Goal: Task Accomplishment & Management: Complete application form

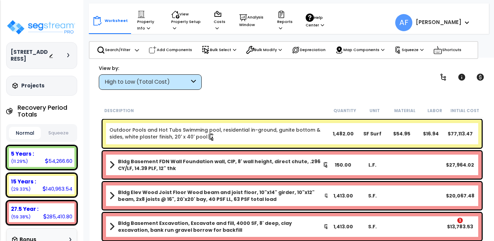
click at [45, 16] on div "1057 Savannah St, Toms River, NJ 08753 Depreciable Tax Basis : $468,350.00 Plac…" at bounding box center [41, 120] width 83 height 241
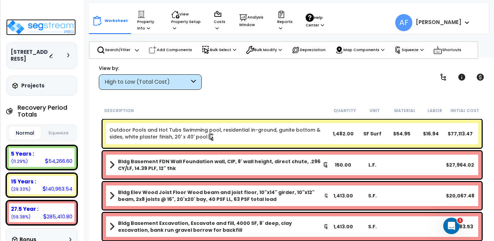
click at [46, 24] on img at bounding box center [41, 27] width 70 height 16
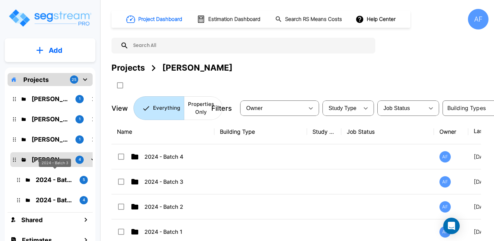
scroll to position [32, 0]
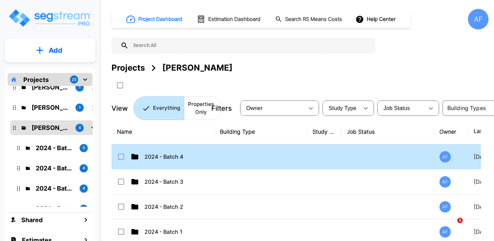
click at [165, 159] on p "2024 - Batch 4" at bounding box center [178, 157] width 69 height 8
checkbox input "true"
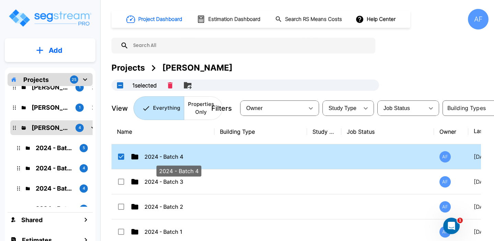
scroll to position [0, 0]
click at [165, 159] on p "2024 - Batch 4" at bounding box center [178, 157] width 69 height 8
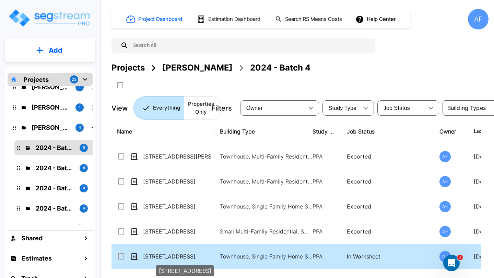
click at [176, 255] on p "[STREET_ADDRESS]" at bounding box center [177, 257] width 69 height 8
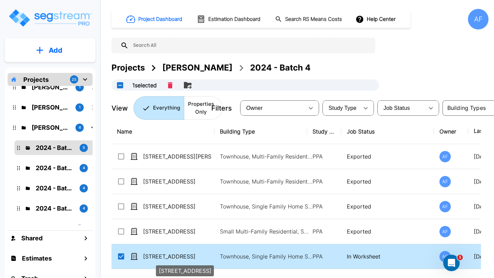
click at [176, 255] on p "[STREET_ADDRESS]" at bounding box center [177, 257] width 69 height 8
checkbox input "false"
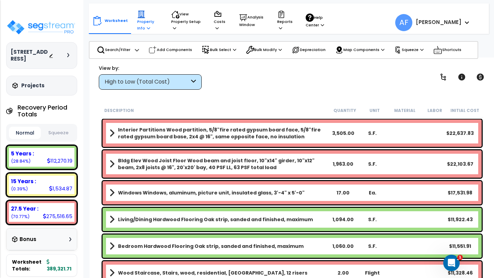
click at [147, 26] on icon at bounding box center [148, 28] width 3 height 4
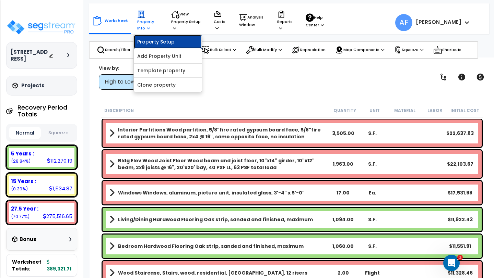
click at [150, 40] on link "Property Setup" at bounding box center [168, 42] width 68 height 14
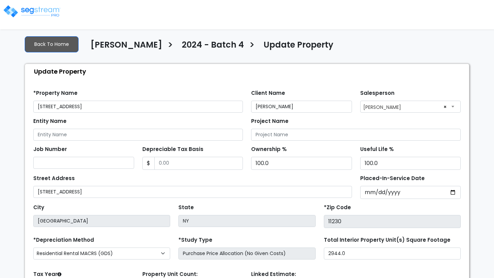
select select "2017"
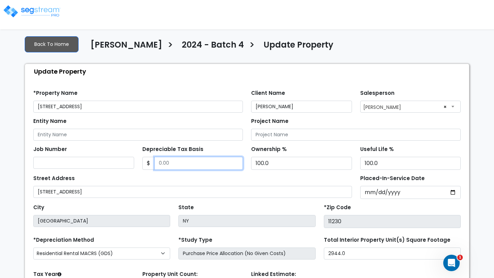
click at [177, 164] on input "Depreciable Tax Basis" at bounding box center [198, 163] width 89 height 13
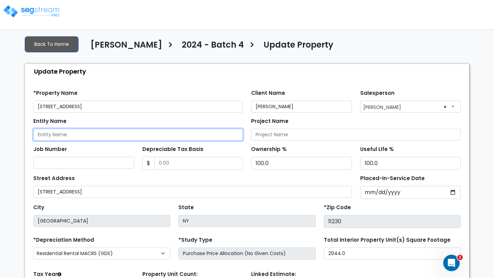
click at [68, 134] on input "Entity Name" at bounding box center [137, 135] width 209 height 12
paste input "PRIME ROC LLC"
type input "PRIME ROC LLC"
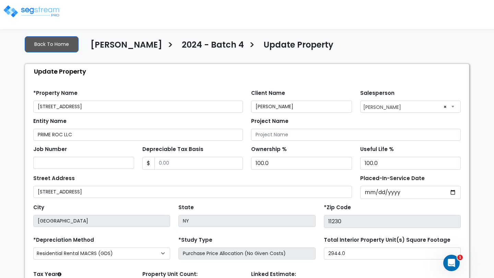
click at [131, 116] on div "Entity Name PRIME ROC LLC" at bounding box center [137, 128] width 209 height 25
click at [198, 163] on input "Depreciable Tax Basis" at bounding box center [198, 163] width 89 height 13
paste input "$1,104,000.00"
type input "$1,104,000.00"
click at [215, 150] on div "Depreciable Tax Basis $ $1,104,000.00" at bounding box center [192, 157] width 101 height 26
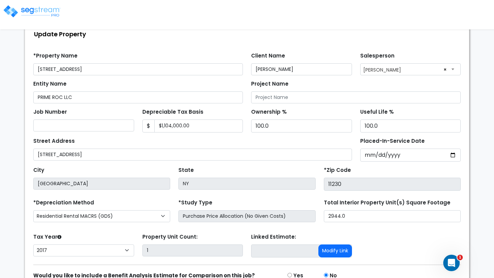
scroll to position [40, 0]
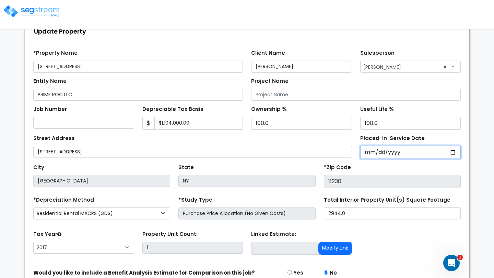
click at [369, 152] on input "2017-08-21" at bounding box center [410, 152] width 101 height 13
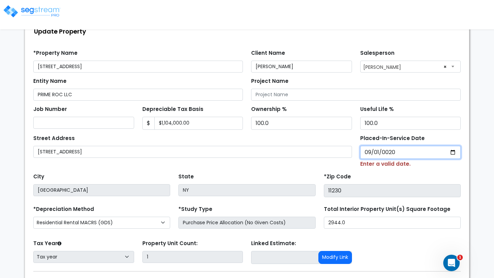
type input "0202-09-01"
select select "202"
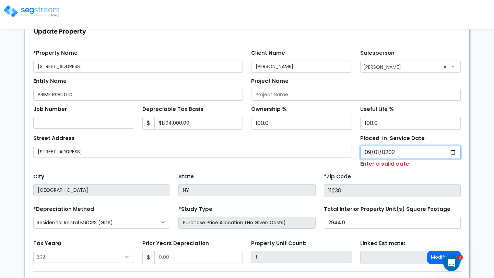
type input "2020-09-01"
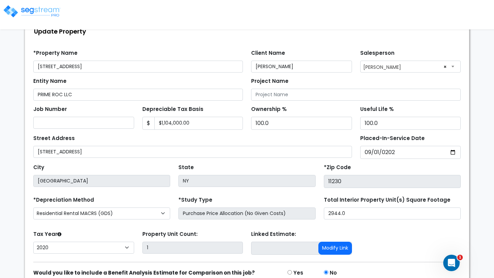
click at [412, 164] on div "*Zip Code 11230" at bounding box center [392, 175] width 137 height 26
click at [112, 251] on select "2026 2025 2024 2023 2022 2021 2020" at bounding box center [83, 248] width 101 height 12
select select "2024"
click at [33, 242] on select "2026 2025 2024 2023 2022 2021 2020" at bounding box center [83, 248] width 101 height 12
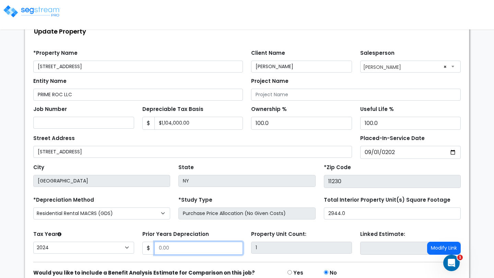
click at [212, 247] on input "Prior Years Depreciation" at bounding box center [198, 248] width 89 height 13
paste input "text"
click at [205, 247] on input "Prior Years Depreciation" at bounding box center [198, 248] width 89 height 13
paste input "text"
click at [87, 129] on div "Job Number" at bounding box center [83, 117] width 109 height 26
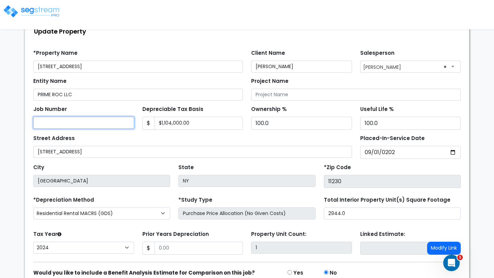
click at [87, 123] on input "Job Number" at bounding box center [83, 123] width 101 height 12
paste input "$119,761.0"
type input "$119,761.0"
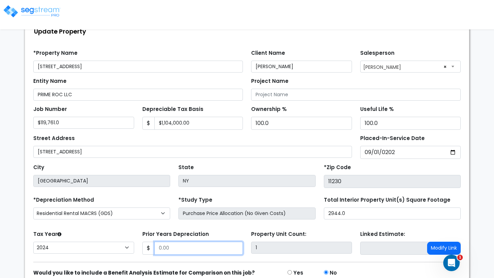
click at [191, 250] on input "Prior Years Depreciation" at bounding box center [198, 248] width 89 height 13
type input "119,761"
click at [220, 235] on div "Prior Years Depreciation $ 119,761" at bounding box center [192, 242] width 101 height 26
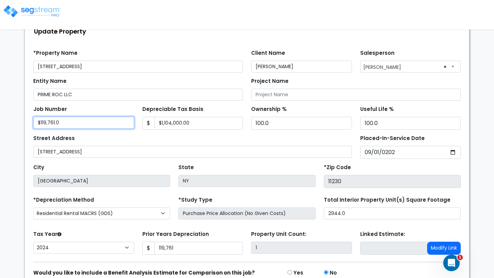
click at [60, 125] on input "$119,761.0" at bounding box center [83, 123] width 101 height 12
click at [226, 233] on div "Prior Years Depreciation $ 119,761" at bounding box center [192, 242] width 101 height 26
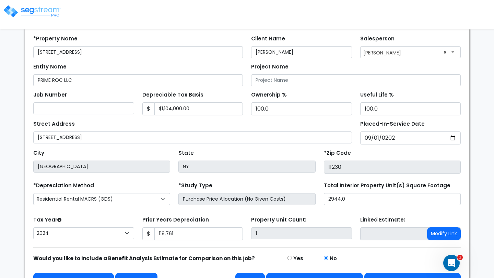
scroll to position [72, 0]
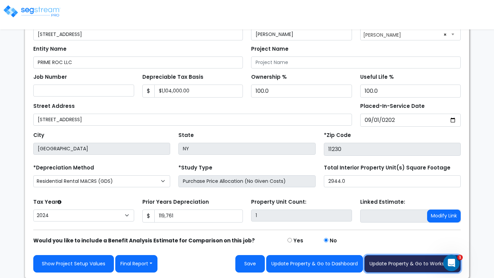
click at [396, 265] on button "Update Property & Go to Worksheet" at bounding box center [412, 263] width 96 height 17
type input "119761"
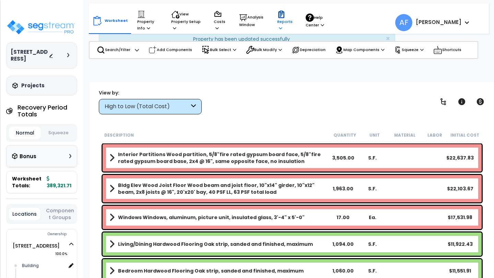
click at [279, 22] on p "Reports" at bounding box center [284, 20] width 15 height 21
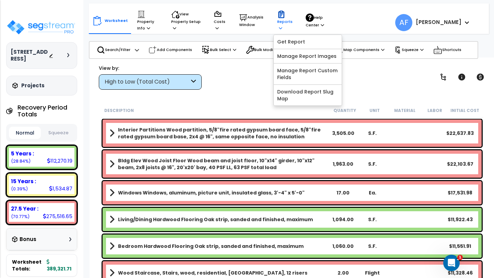
click at [280, 24] on p "Reports" at bounding box center [284, 20] width 15 height 21
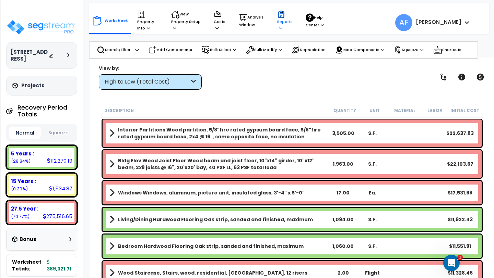
click at [280, 24] on p "Reports" at bounding box center [284, 20] width 15 height 21
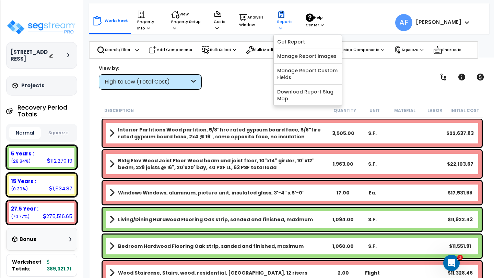
click at [281, 22] on p "Reports" at bounding box center [284, 20] width 15 height 21
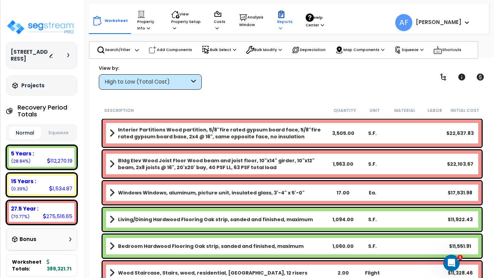
click at [281, 22] on p "Reports" at bounding box center [284, 20] width 15 height 21
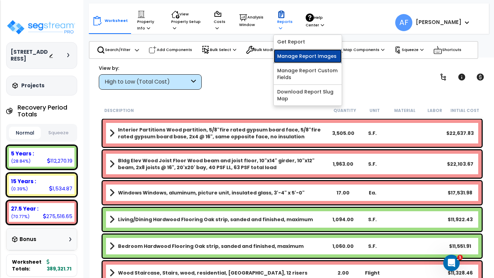
click at [288, 55] on link "Manage Report Images" at bounding box center [308, 56] width 68 height 14
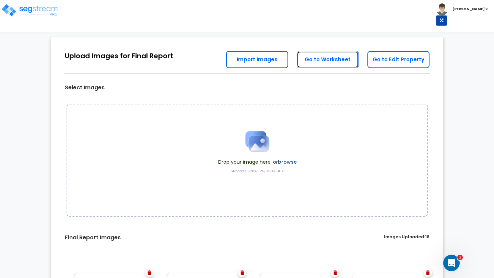
click at [342, 60] on link "Go to Worksheet" at bounding box center [328, 59] width 62 height 17
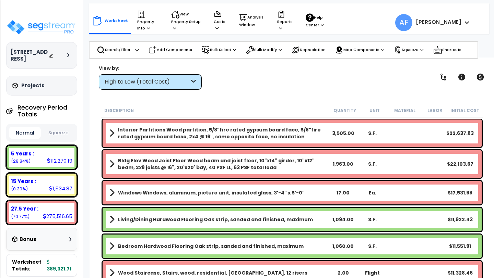
click at [406, 50] on p "Squeeze" at bounding box center [408, 50] width 29 height 8
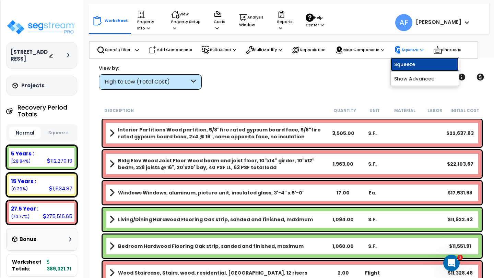
click at [403, 64] on link "Squeeze" at bounding box center [424, 65] width 68 height 14
type input "1,104,000.00"
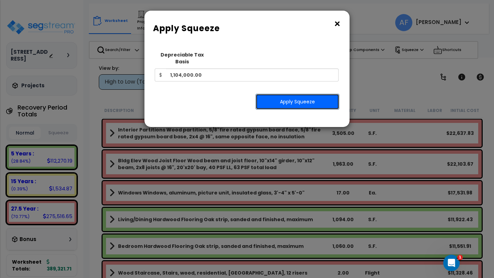
click at [289, 95] on button "Apply Squeeze" at bounding box center [297, 102] width 84 height 16
